Goal: Task Accomplishment & Management: Use online tool/utility

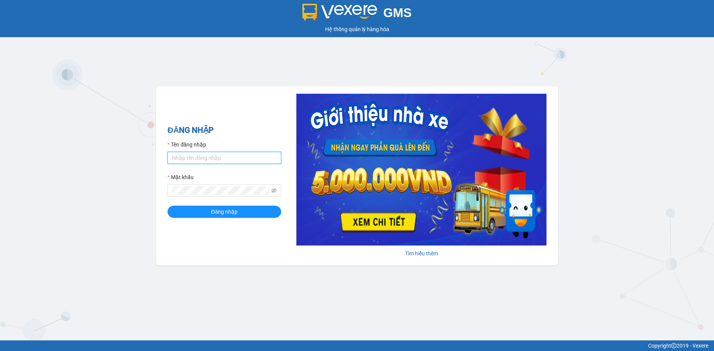
click at [216, 157] on input "Tên đăng nhập" at bounding box center [225, 158] width 114 height 12
type input "hoangdinhlieu.apq"
click at [274, 190] on icon "eye-invisible" at bounding box center [273, 190] width 5 height 5
click at [224, 212] on span "Đăng nhập" at bounding box center [224, 211] width 27 height 8
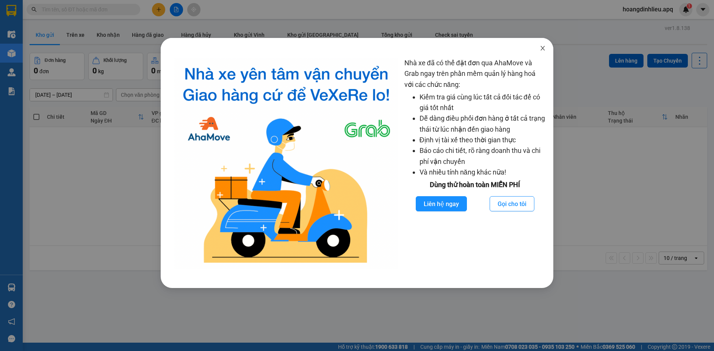
click at [542, 50] on icon "close" at bounding box center [543, 48] width 6 height 6
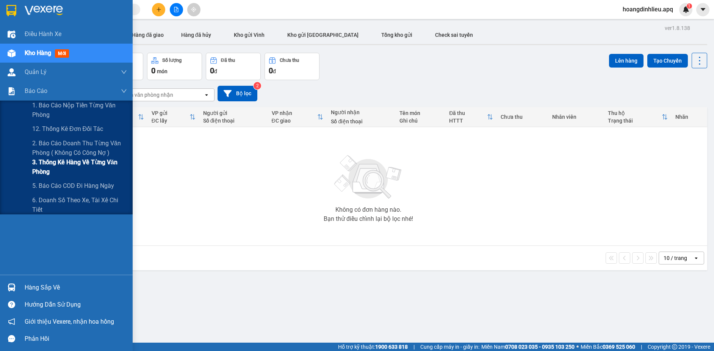
click at [51, 167] on span "3. Thống kê hàng về từng văn phòng" at bounding box center [79, 166] width 95 height 19
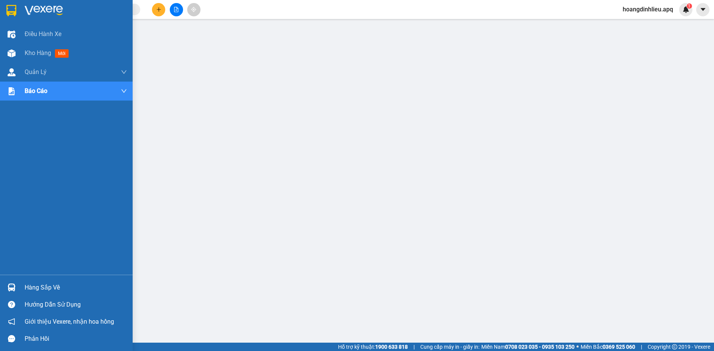
click at [41, 287] on div "Hàng sắp về" at bounding box center [76, 287] width 102 height 11
